Goal: Task Accomplishment & Management: Use online tool/utility

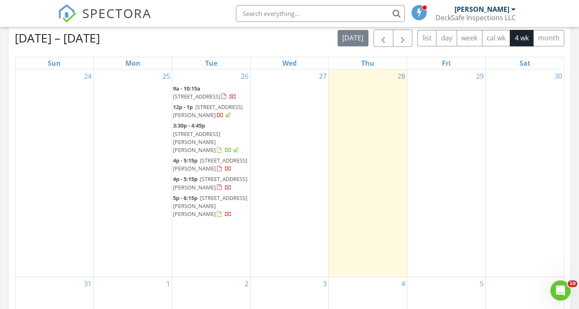
scroll to position [383, 0]
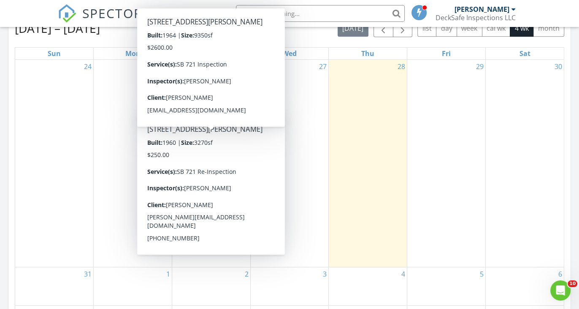
click at [444, 161] on div "29" at bounding box center [446, 164] width 78 height 208
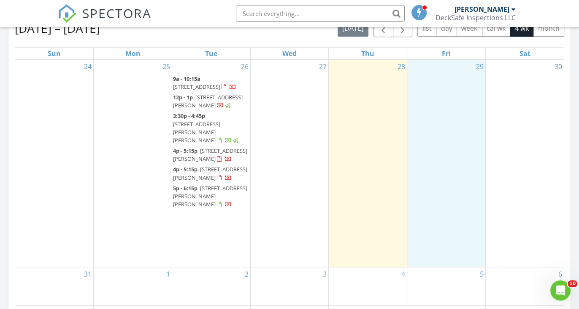
click at [220, 121] on span "4150 Hamilton Ave, San Jose 95130" at bounding box center [196, 133] width 47 height 24
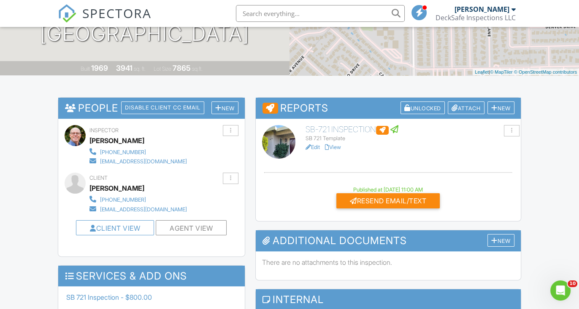
click at [339, 146] on link "View" at bounding box center [333, 147] width 16 height 6
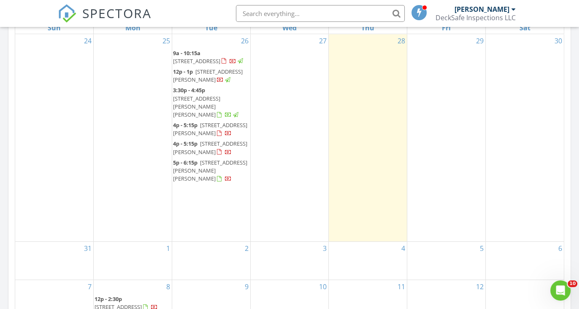
click at [214, 121] on span "1179 Brace Ave, San Jose 95125" at bounding box center [210, 129] width 74 height 16
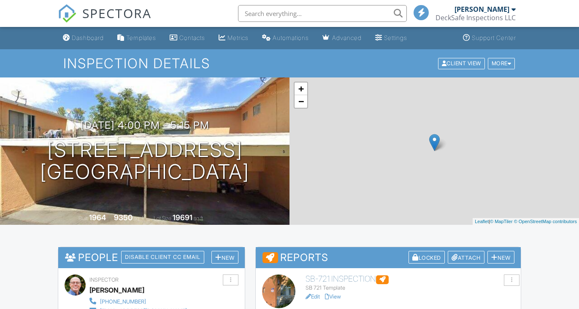
scroll to position [196, 0]
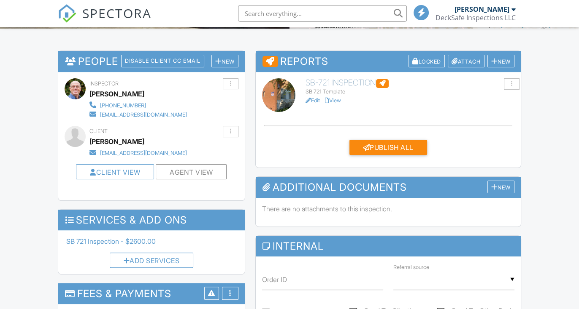
click at [339, 100] on link "View" at bounding box center [333, 100] width 16 height 6
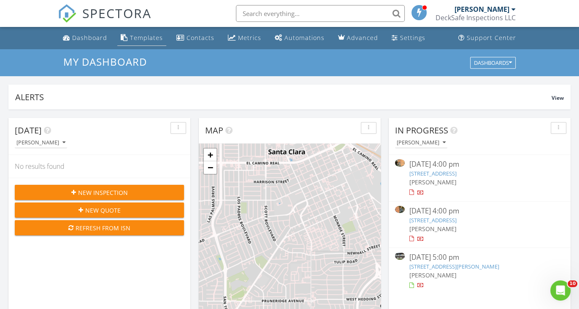
click at [142, 38] on div "Templates" at bounding box center [146, 38] width 33 height 8
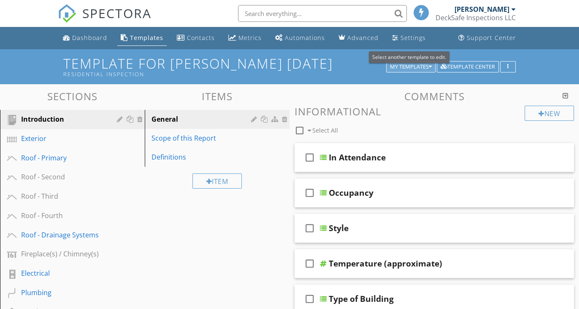
click at [406, 65] on div "My Templates" at bounding box center [411, 67] width 42 height 6
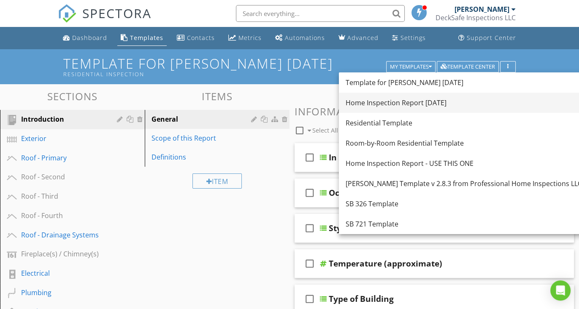
click at [404, 101] on div "Home Inspection Report [DATE]" at bounding box center [463, 103] width 236 height 10
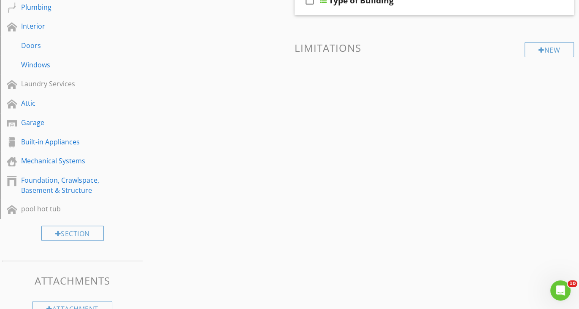
scroll to position [230, 0]
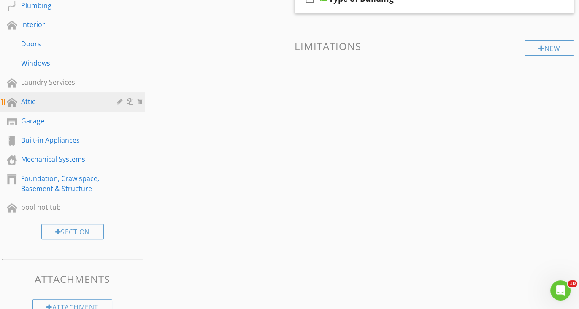
click at [30, 104] on div "Attic" at bounding box center [62, 102] width 83 height 10
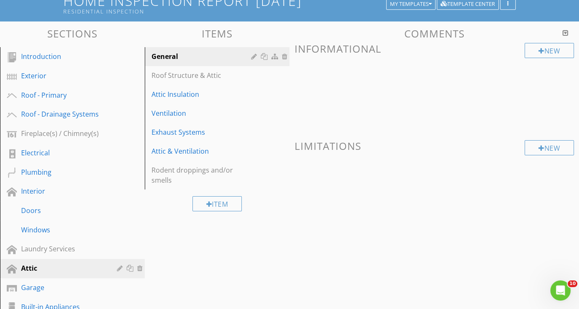
scroll to position [38, 0]
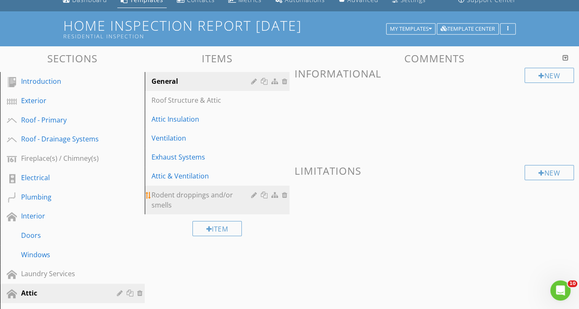
click at [251, 193] on div at bounding box center [255, 195] width 8 height 7
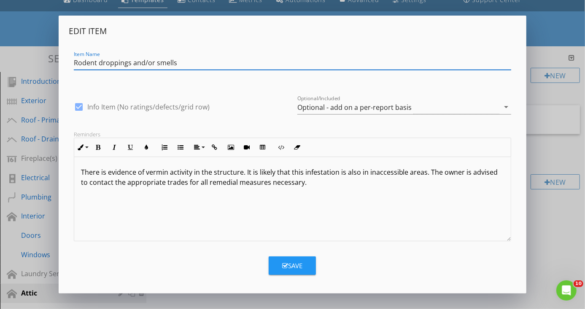
click at [263, 177] on p "There is evidence of vermin activity in the structure. It is likely that this i…" at bounding box center [292, 177] width 423 height 20
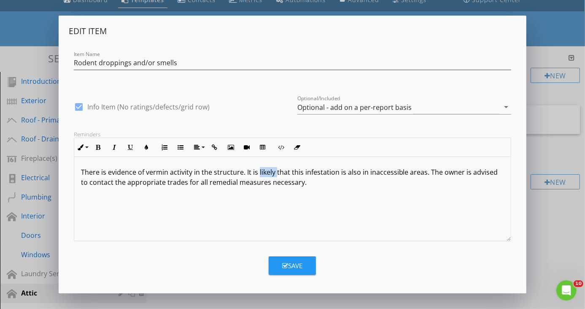
click at [263, 177] on p "There is evidence of vermin activity in the structure. It is likely that this i…" at bounding box center [292, 177] width 423 height 20
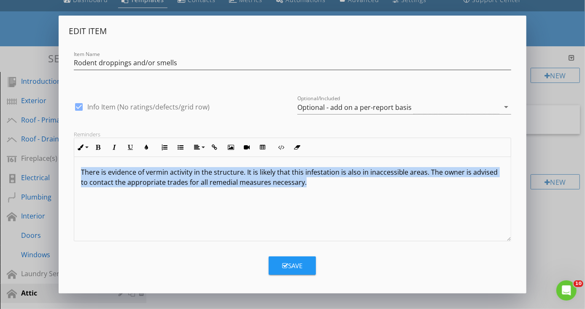
click at [263, 177] on p "There is evidence of vermin activity in the structure. It is likely that this i…" at bounding box center [292, 177] width 423 height 20
copy p "There is evidence of vermin activity in the structure. It is likely that this i…"
click at [293, 266] on div "Save" at bounding box center [292, 266] width 20 height 10
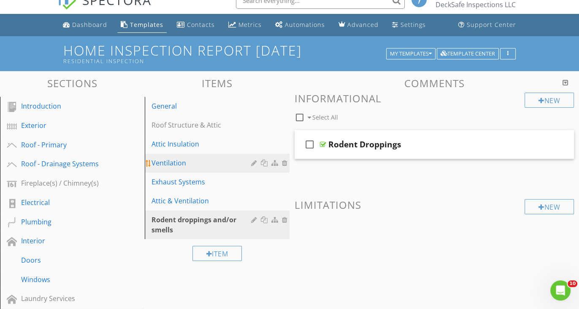
scroll to position [0, 0]
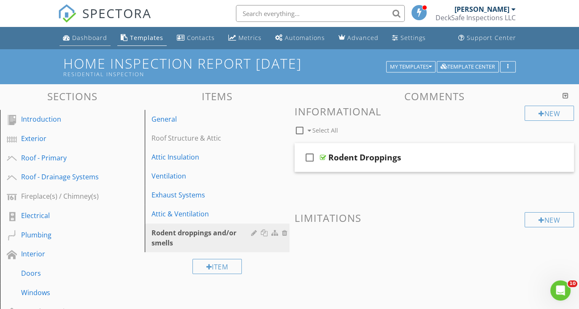
click at [93, 36] on div "Dashboard" at bounding box center [89, 38] width 35 height 8
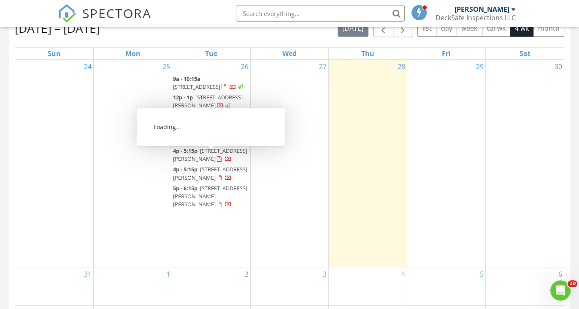
click at [223, 166] on span "1187 Brace Ave, San Jose 95125" at bounding box center [210, 174] width 74 height 16
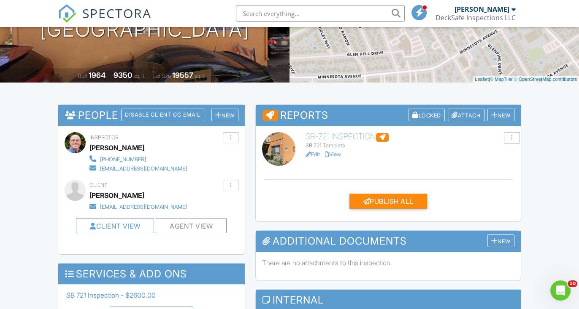
scroll to position [150, 0]
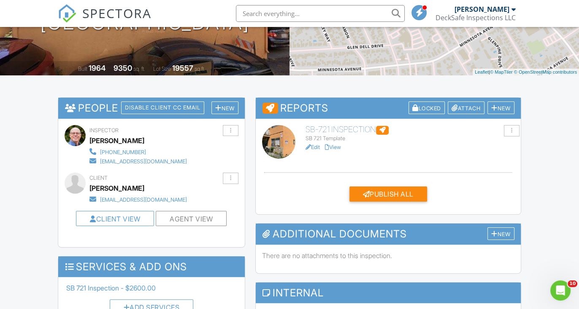
click at [337, 147] on link "View" at bounding box center [333, 147] width 16 height 6
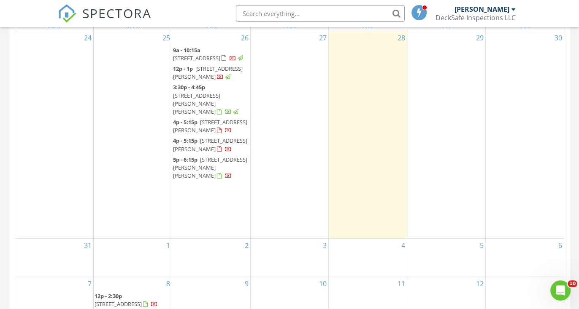
scroll to position [422, 0]
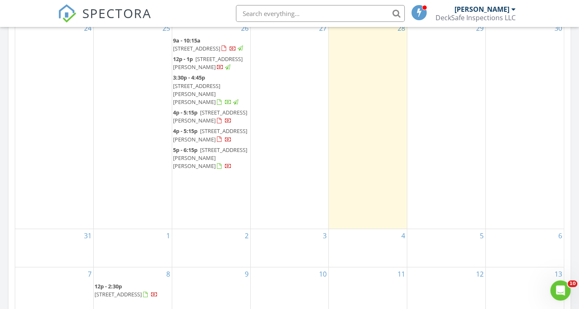
click at [225, 127] on span "[STREET_ADDRESS][PERSON_NAME]" at bounding box center [210, 135] width 74 height 16
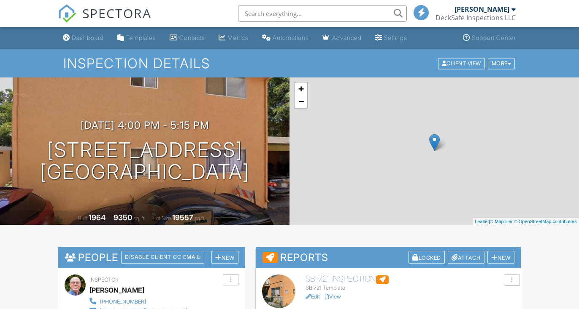
scroll to position [191, 0]
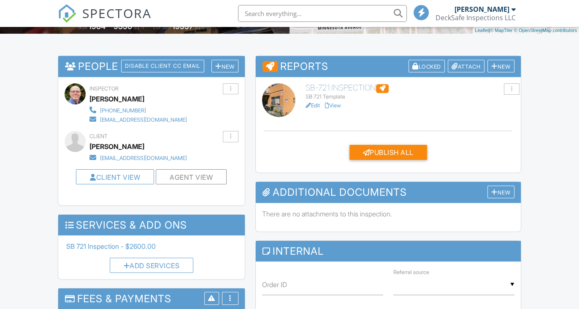
click at [334, 105] on link "View" at bounding box center [333, 105] width 16 height 6
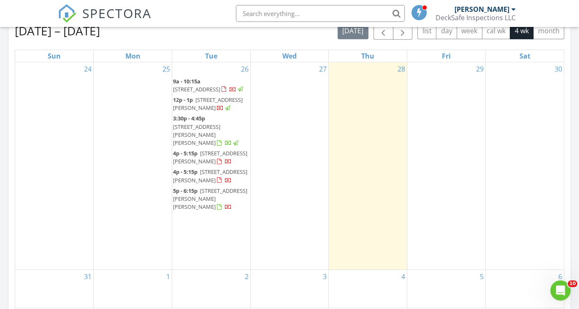
scroll to position [383, 0]
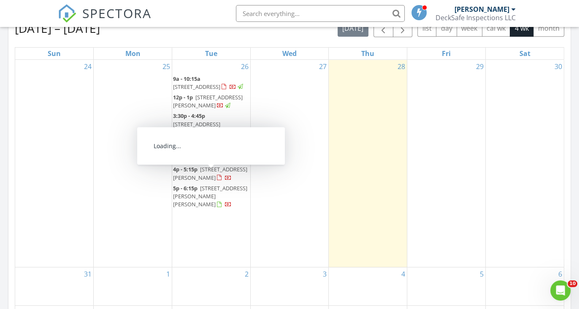
click at [215, 185] on span "[STREET_ADDRESS][PERSON_NAME][PERSON_NAME]" at bounding box center [210, 197] width 74 height 24
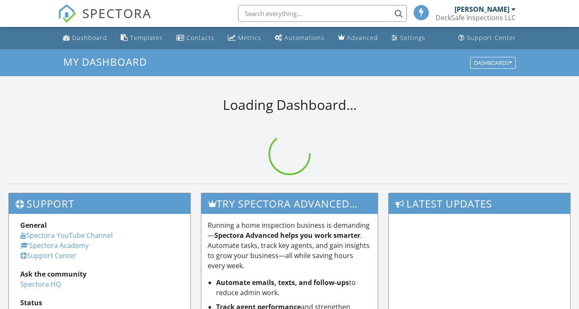
click at [295, 13] on input "text" at bounding box center [322, 13] width 169 height 17
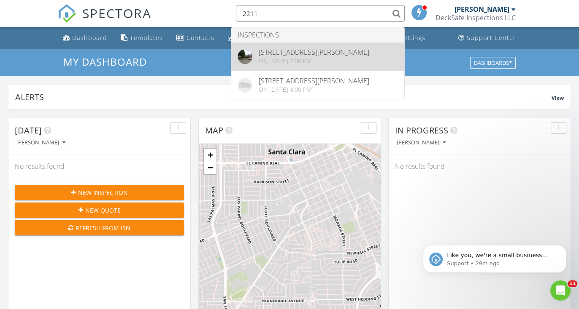
type input "2211"
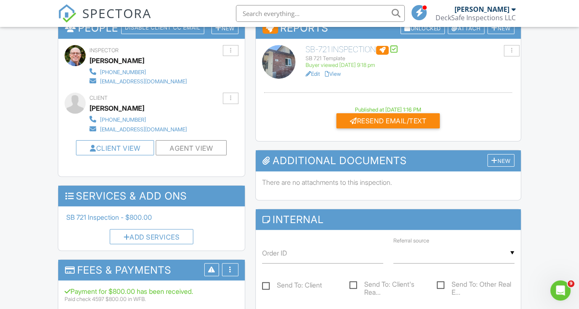
click at [337, 73] on link "View" at bounding box center [333, 74] width 16 height 6
